Goal: Understand process/instructions

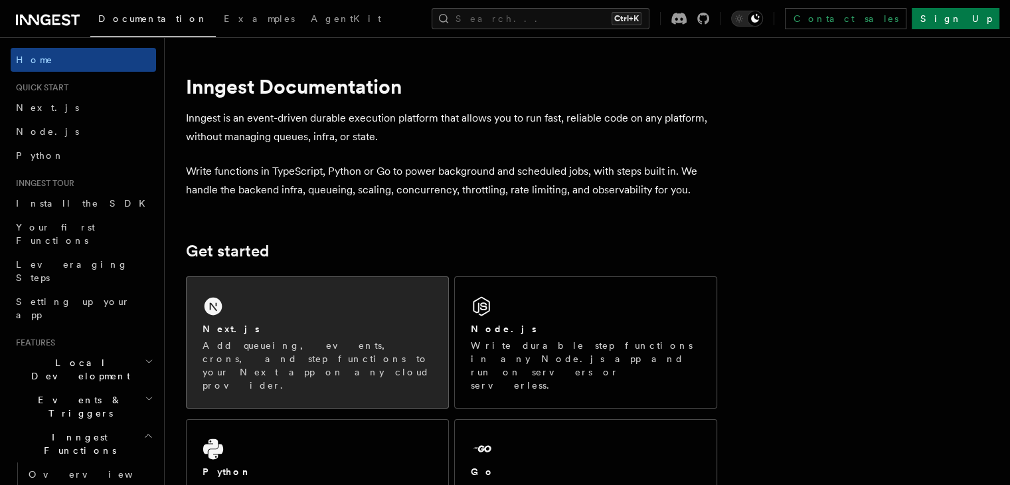
click at [296, 306] on div "Next.js Add queueing, events, crons, and step functions to your Next app on any…" at bounding box center [318, 342] width 262 height 131
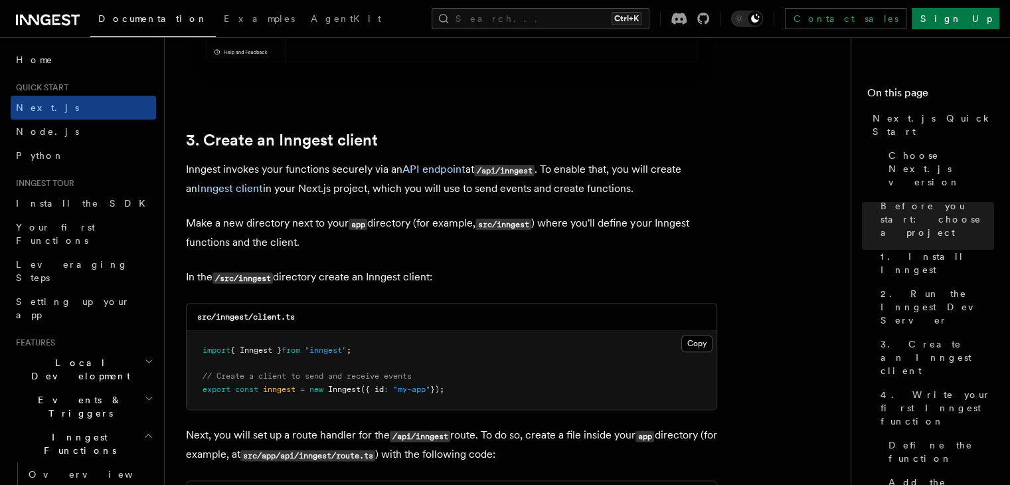
scroll to position [1715, 0]
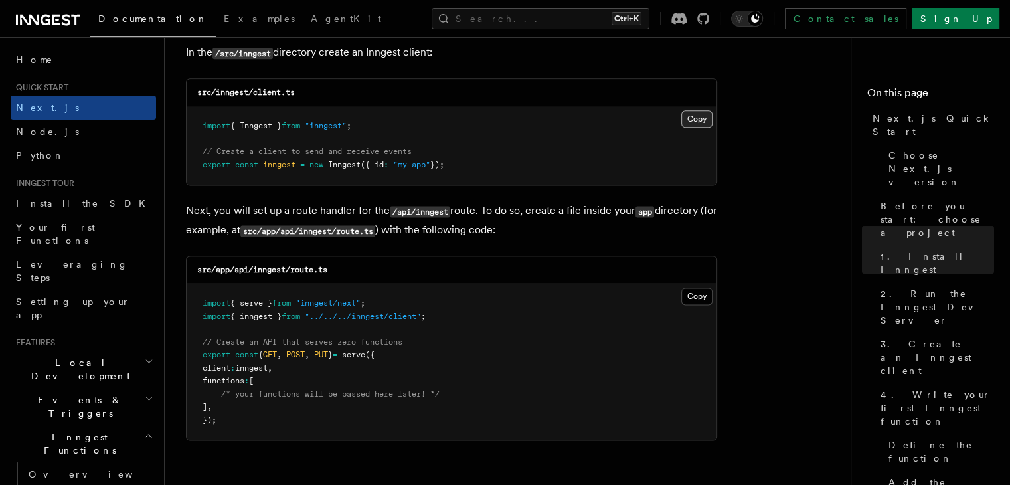
click at [698, 116] on button "Copy Copied" at bounding box center [696, 118] width 31 height 17
click at [697, 296] on button "Copy Copied" at bounding box center [696, 296] width 31 height 17
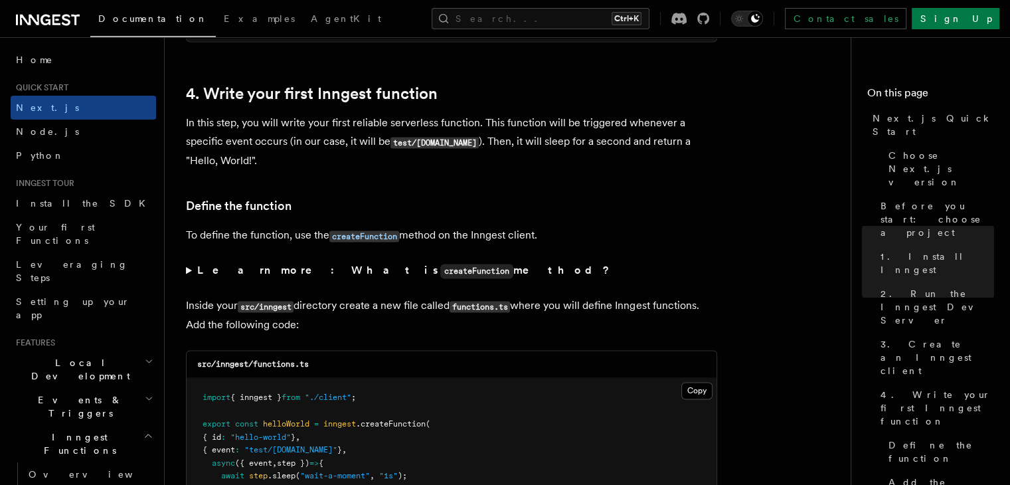
scroll to position [2313, 0]
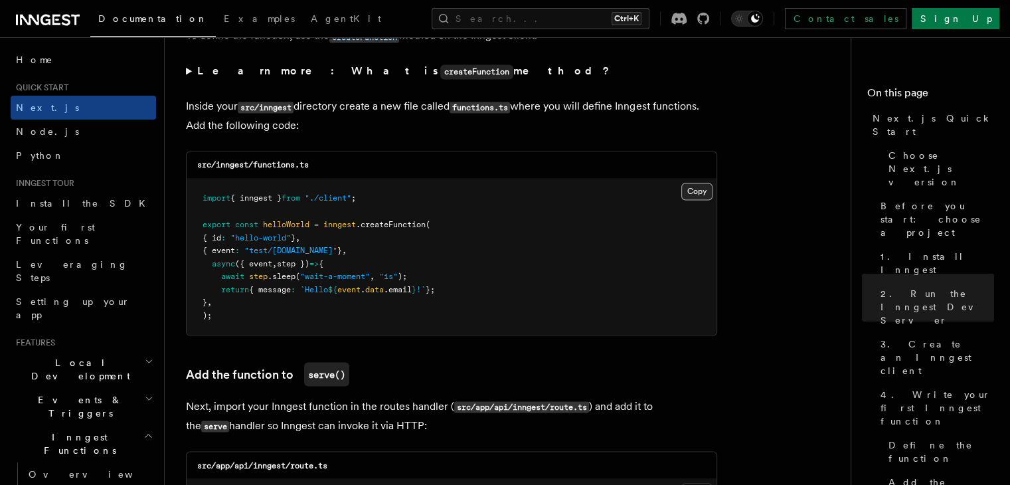
click at [697, 189] on button "Copy Copied" at bounding box center [696, 191] width 31 height 17
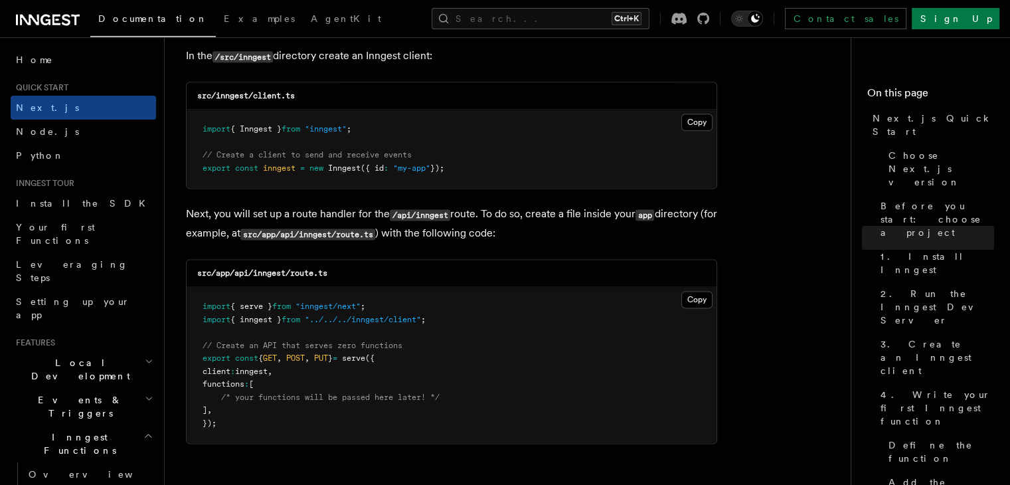
scroll to position [1715, 0]
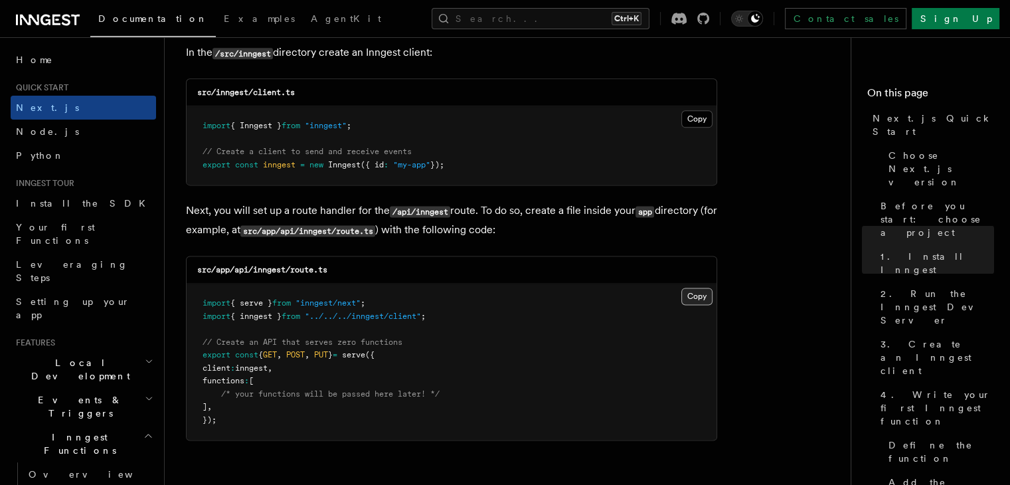
click at [706, 296] on button "Copy Copied" at bounding box center [696, 296] width 31 height 17
